Goal: Task Accomplishment & Management: Manage account settings

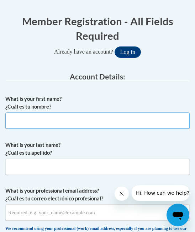
click at [135, 124] on input "What is your first name? ¿Cuál es tu nombre?" at bounding box center [97, 121] width 184 height 16
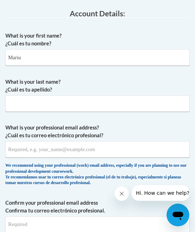
type input "Mariu"
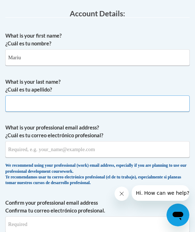
click at [141, 101] on input "What is your last name? ¿Cuál es tu apellido?" at bounding box center [97, 104] width 184 height 16
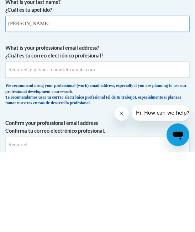
type input "Santana"
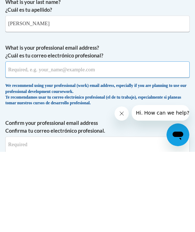
click at [94, 142] on input "What is your professional email address? ¿Cuál es tu correo electrónico profesi…" at bounding box center [97, 150] width 184 height 16
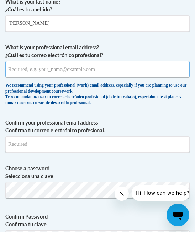
scroll to position [314, 0]
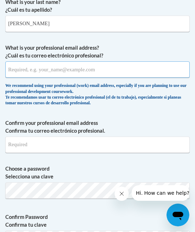
click at [91, 74] on input "What is your professional email address? ¿Cuál es tu correo electrónico profesi…" at bounding box center [97, 69] width 184 height 16
paste input "[EMAIL_ADDRESS][DOMAIN_NAME]"
type input "[EMAIL_ADDRESS][DOMAIN_NAME]"
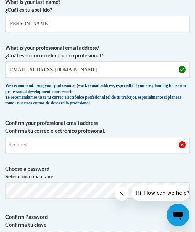
click at [159, 46] on label "What is your professional email address? ¿Cuál es tu correo electrónico profesi…" at bounding box center [97, 52] width 184 height 16
click at [159, 61] on input "[EMAIL_ADDRESS][DOMAIN_NAME]" at bounding box center [97, 69] width 184 height 16
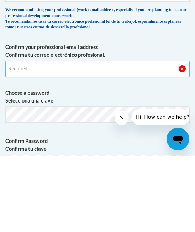
click at [82, 137] on input "Confirm your professional email address Confirma tu correo electrónico profesio…" at bounding box center [97, 145] width 184 height 16
click at [40, 137] on input "Confirm your professional email address Confirma tu correo electrónico profesio…" at bounding box center [97, 145] width 184 height 16
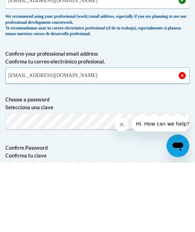
type input "[EMAIL_ADDRESS][DOMAIN_NAME]"
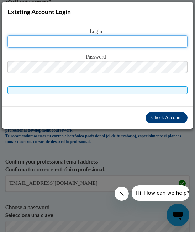
scroll to position [275, 0]
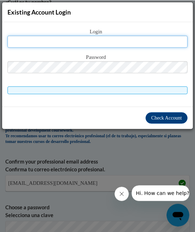
click at [149, 37] on input "text" at bounding box center [97, 42] width 180 height 12
paste input "[EMAIL_ADDRESS][DOMAIN_NAME]"
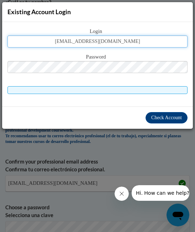
type input "[EMAIL_ADDRESS][DOMAIN_NAME]"
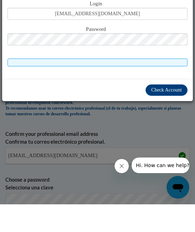
click at [166, 115] on span "Check Account" at bounding box center [166, 117] width 31 height 5
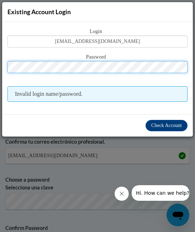
scroll to position [303, 0]
click at [159, 130] on button "Check Account" at bounding box center [166, 125] width 42 height 11
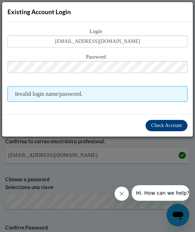
click at [158, 128] on span "Check Account" at bounding box center [166, 125] width 31 height 5
click at [161, 128] on span "Check Account" at bounding box center [166, 125] width 31 height 5
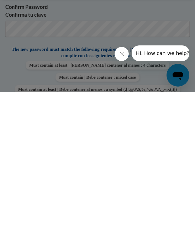
scroll to position [385, 0]
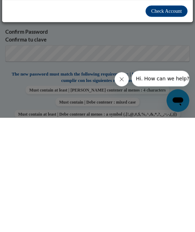
click at [118, 59] on div "Existing Account Login Login mariusantana8@gmail.com Password Invalid login nam…" at bounding box center [97, 116] width 195 height 232
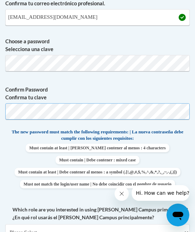
scroll to position [441, 0]
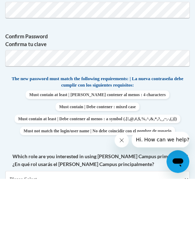
click at [142, 86] on label "Confirm Password Confirma tu clave" at bounding box center [97, 94] width 184 height 16
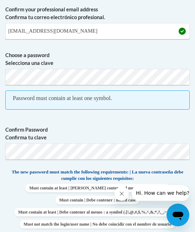
scroll to position [428, 0]
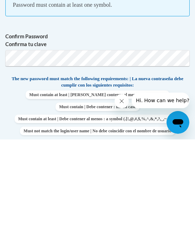
click at [117, 125] on label "Confirm Password Confirma tu clave" at bounding box center [97, 133] width 184 height 16
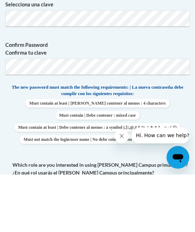
click at [151, 99] on label "Confirm Password Confirma tu clave" at bounding box center [97, 107] width 184 height 16
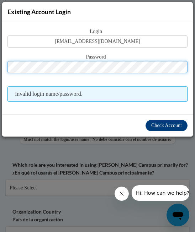
scroll to position [486, 0]
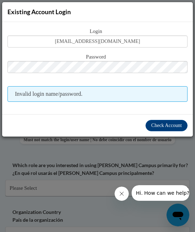
scroll to position [486, 0]
click at [148, 173] on div "Existing Account Login Login mariusantana8@gmail.com Password Invalid login nam…" at bounding box center [97, 116] width 195 height 232
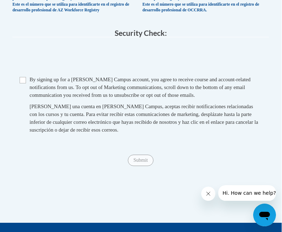
scroll to position [599, 0]
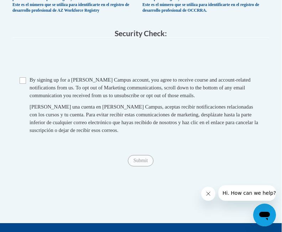
click at [23, 77] on input "Checkbox" at bounding box center [23, 80] width 6 height 6
checkbox input "true"
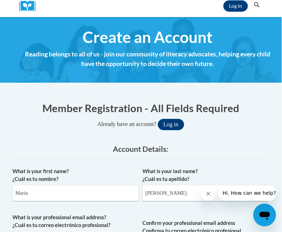
scroll to position [0, 0]
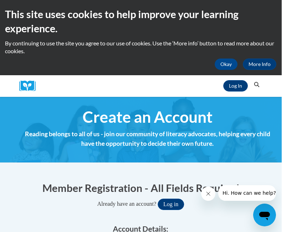
click at [194, 91] on link "Log In" at bounding box center [235, 85] width 25 height 11
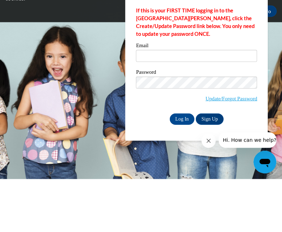
click at [203, 103] on input "Email" at bounding box center [196, 109] width 121 height 12
click at [197, 103] on input "Email" at bounding box center [196, 109] width 121 height 12
click at [196, 103] on input "Email" at bounding box center [196, 109] width 121 height 12
click at [195, 103] on input "Email" at bounding box center [196, 109] width 121 height 12
click at [199, 103] on input "Email" at bounding box center [196, 109] width 121 height 12
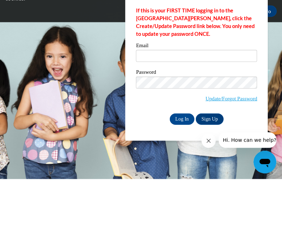
click at [59, 84] on body "This site uses cookies to help improve your learning experience. By continuing …" at bounding box center [141, 116] width 282 height 232
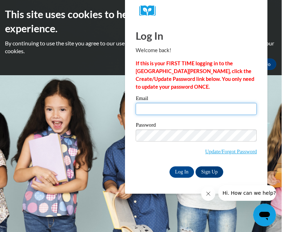
click at [189, 111] on input "Email" at bounding box center [196, 109] width 121 height 12
type input "[EMAIL_ADDRESS][DOMAIN_NAME]"
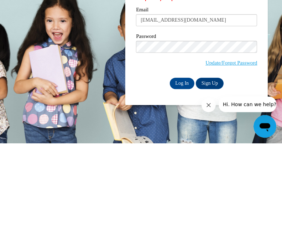
click at [241, 149] on link "Update/Forgot Password" at bounding box center [231, 152] width 52 height 6
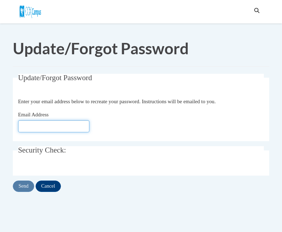
click at [66, 128] on input "Email Address" at bounding box center [53, 127] width 71 height 12
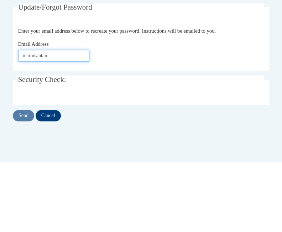
scroll to position [71, 0]
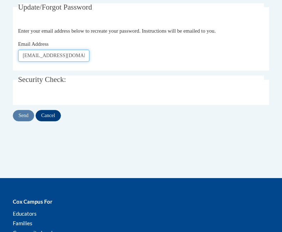
type input "[EMAIL_ADDRESS][DOMAIN_NAME]"
click button "Refresh captcha" at bounding box center [0, 0] width 0 height 0
click at [22, 111] on div "Send Cancel" at bounding box center [141, 115] width 256 height 11
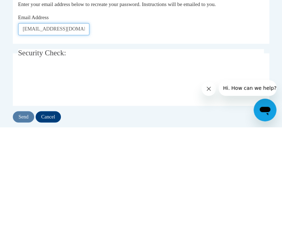
scroll to position [84, 0]
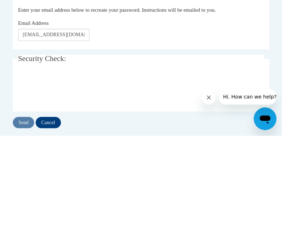
click at [145, 151] on fieldset "Security Check: Enter the security code + =" at bounding box center [141, 179] width 256 height 57
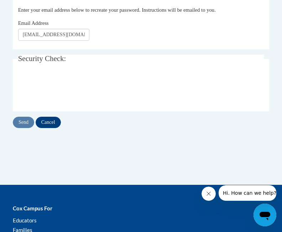
click at [141, 75] on div at bounding box center [141, 89] width 246 height 28
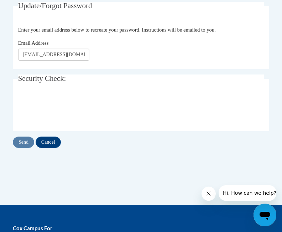
scroll to position [160, 0]
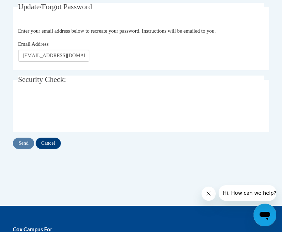
click at [91, 94] on fieldset "Security Check: Enter the security code + =" at bounding box center [141, 104] width 256 height 57
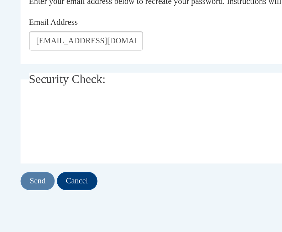
click at [25, 138] on div "Send Cancel" at bounding box center [141, 143] width 256 height 11
click at [71, 76] on legend "Security Check:" at bounding box center [141, 80] width 246 height 8
click at [63, 75] on span "Security Check:" at bounding box center [42, 79] width 48 height 9
